Goal: Check status: Check status

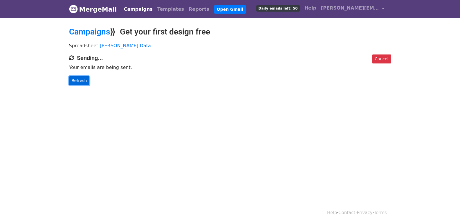
click at [75, 79] on link "Refresh" at bounding box center [79, 80] width 21 height 9
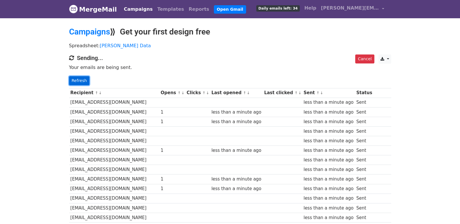
click at [84, 80] on link "Refresh" at bounding box center [79, 80] width 21 height 9
